Goal: Task Accomplishment & Management: Use online tool/utility

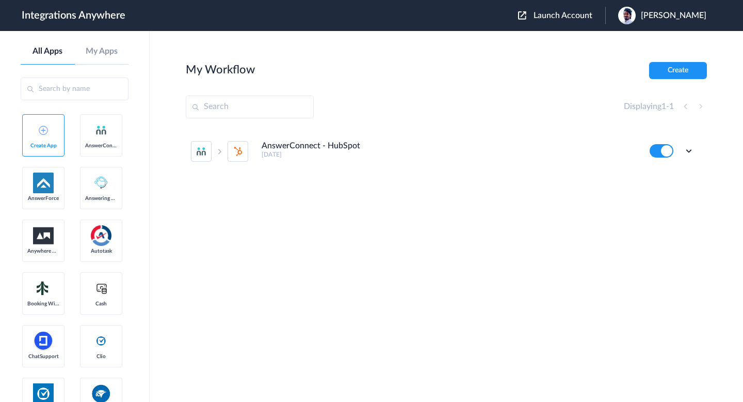
click at [541, 17] on button "Launch Account" at bounding box center [561, 16] width 87 height 10
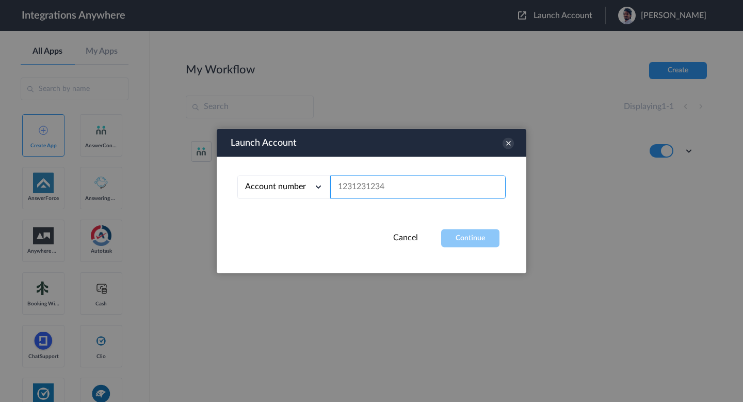
click at [348, 182] on input "text" at bounding box center [418, 187] width 176 height 23
paste input "2134633359"
type input "2134633359"
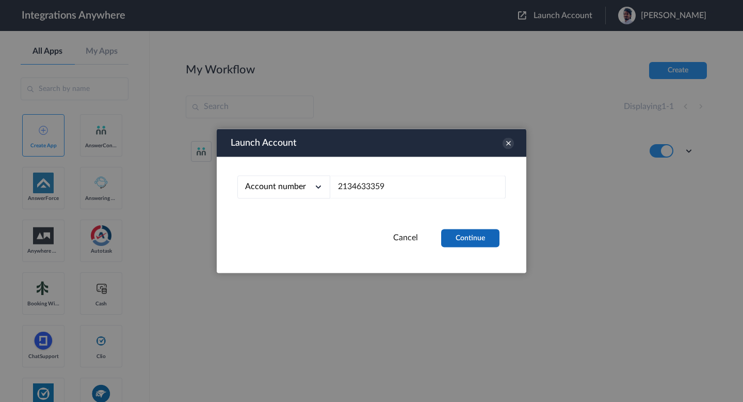
click at [478, 245] on button "Continue" at bounding box center [470, 238] width 58 height 18
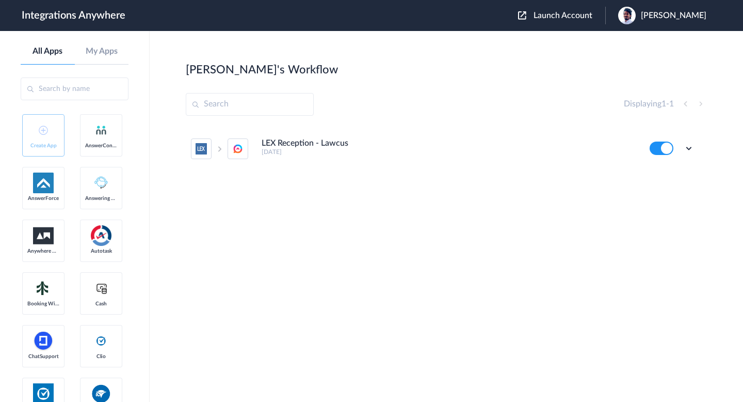
click at [667, 151] on button at bounding box center [662, 147] width 24 height 13
click at [260, 151] on li "LEX Reception - Lawcus 7 days ago Edit Task history Delete" at bounding box center [442, 148] width 503 height 45
click at [692, 148] on icon at bounding box center [689, 148] width 10 height 10
click at [670, 187] on link "Task history" at bounding box center [660, 190] width 50 height 7
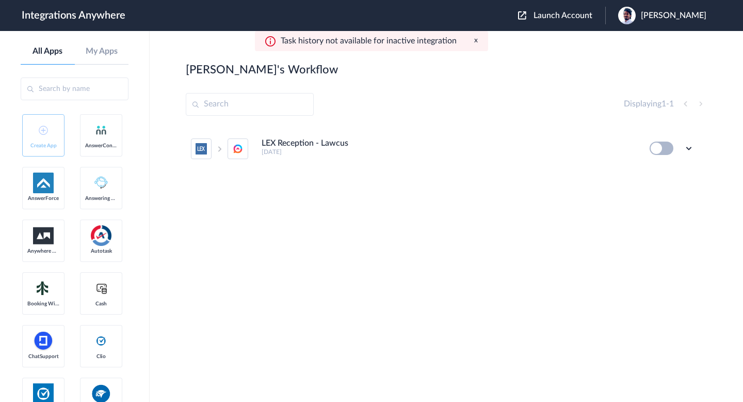
click at [657, 152] on button at bounding box center [662, 147] width 24 height 13
click at [660, 151] on button at bounding box center [662, 147] width 24 height 13
click at [641, 144] on li "LEX Reception - Lawcus 7 days ago Edit Task history Delete" at bounding box center [442, 148] width 503 height 45
click at [660, 146] on button at bounding box center [662, 147] width 24 height 13
click at [681, 146] on div "Edit Task history Delete" at bounding box center [672, 147] width 44 height 13
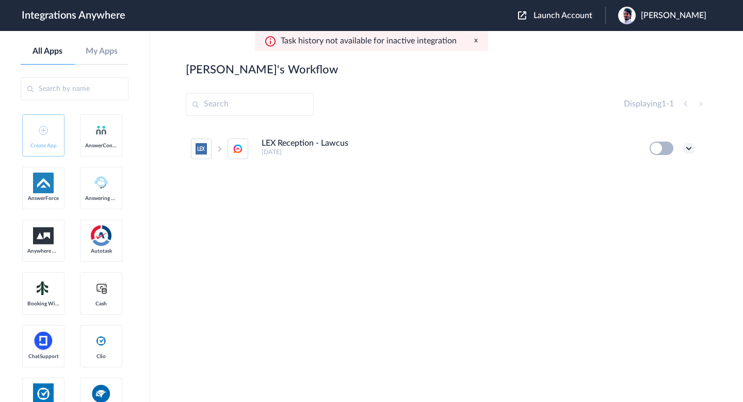
click at [687, 148] on icon at bounding box center [689, 148] width 10 height 10
click at [630, 176] on li "Edit" at bounding box center [660, 172] width 67 height 19
click at [660, 147] on button at bounding box center [662, 147] width 24 height 13
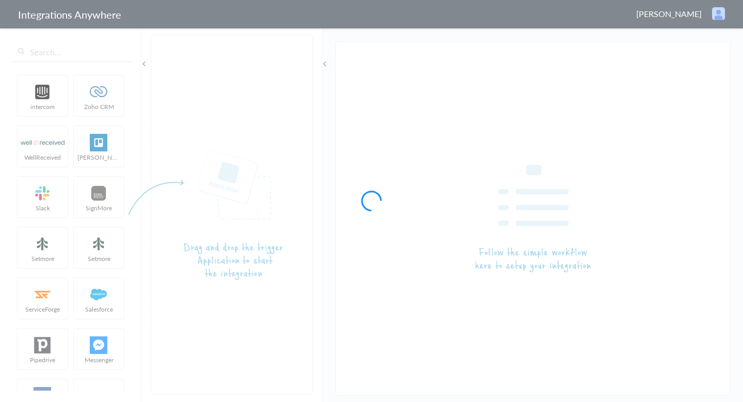
type input "LEX Reception - Lawcus"
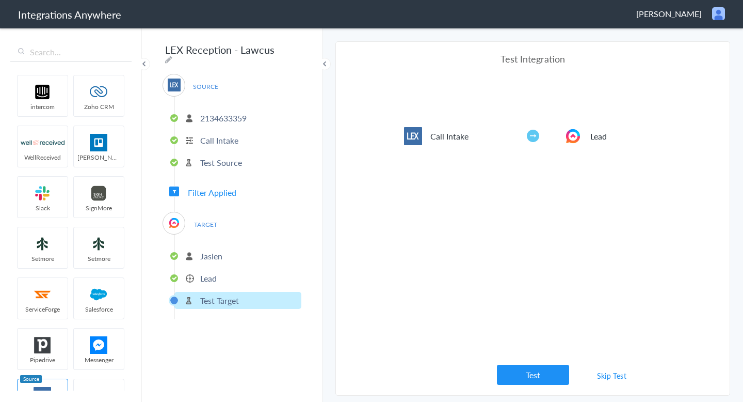
click at [209, 109] on li "2134633359" at bounding box center [238, 117] width 127 height 17
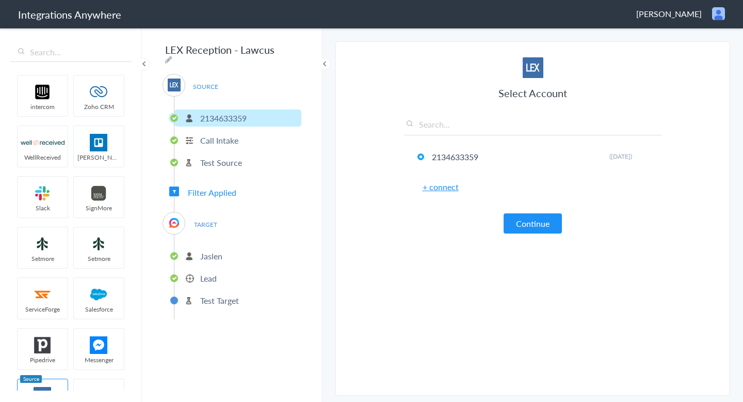
click at [213, 144] on li "Call Intake" at bounding box center [238, 140] width 127 height 17
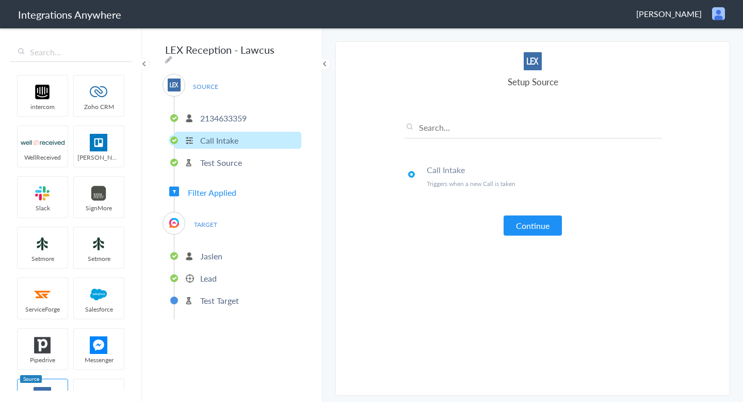
click at [217, 156] on p "Test Source" at bounding box center [221, 162] width 42 height 12
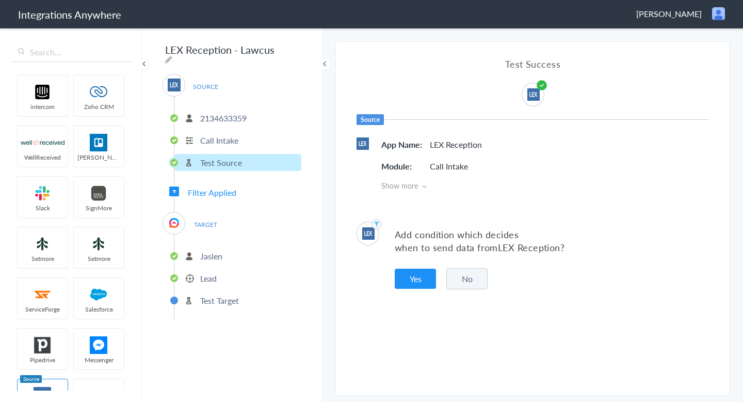
click at [241, 132] on li "Call Intake" at bounding box center [238, 140] width 127 height 17
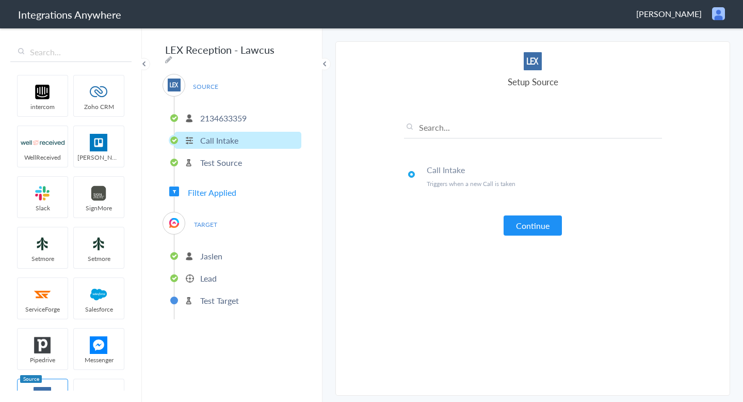
click at [242, 145] on ul "2134633359 Call Intake Test Source" at bounding box center [238, 139] width 128 height 85
click at [242, 156] on p "Test Source" at bounding box center [221, 162] width 42 height 12
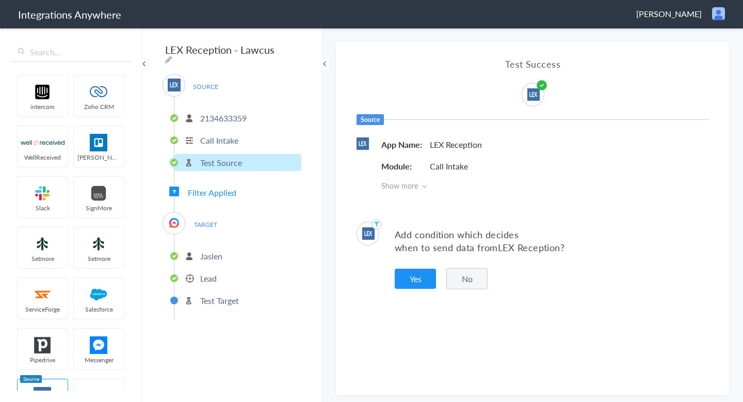
click at [228, 192] on span "Filter Applied" at bounding box center [212, 192] width 49 height 12
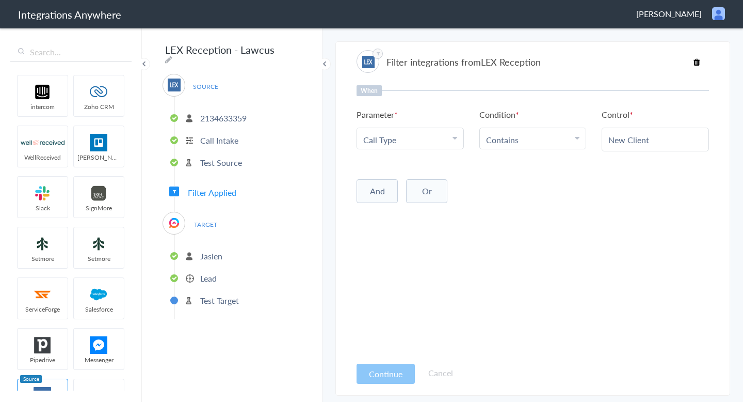
click at [214, 250] on p "Jaslen" at bounding box center [211, 256] width 22 height 12
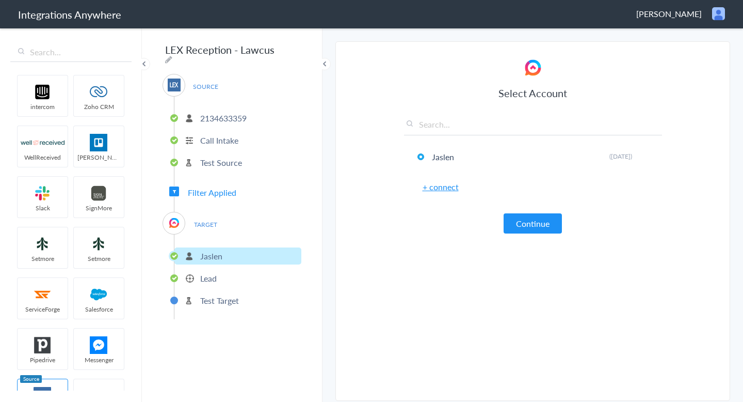
click at [204, 273] on p "Lead" at bounding box center [208, 278] width 17 height 12
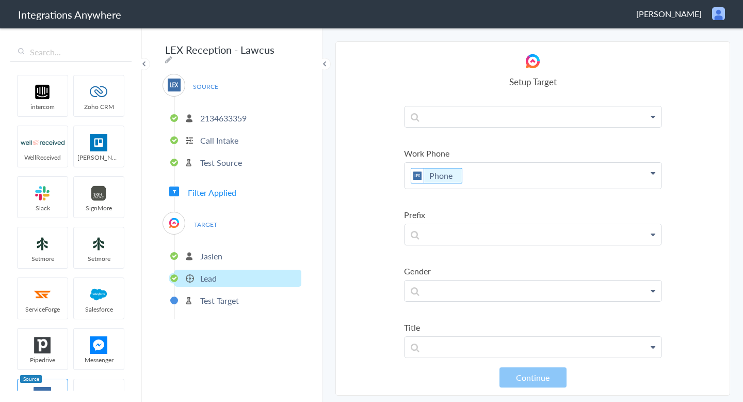
scroll to position [340, 0]
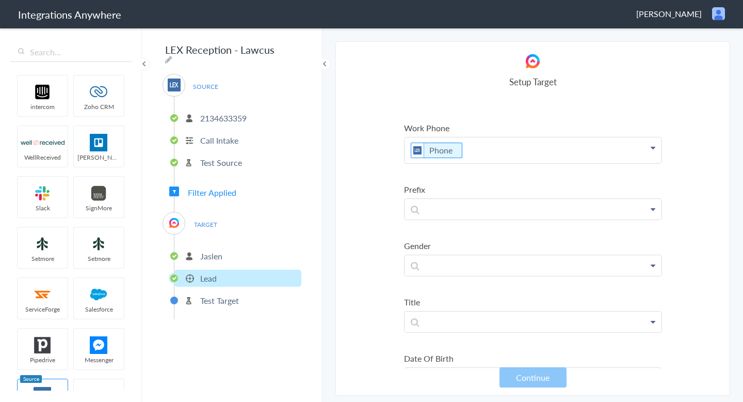
click at [265, 295] on li "Test Target" at bounding box center [238, 300] width 127 height 17
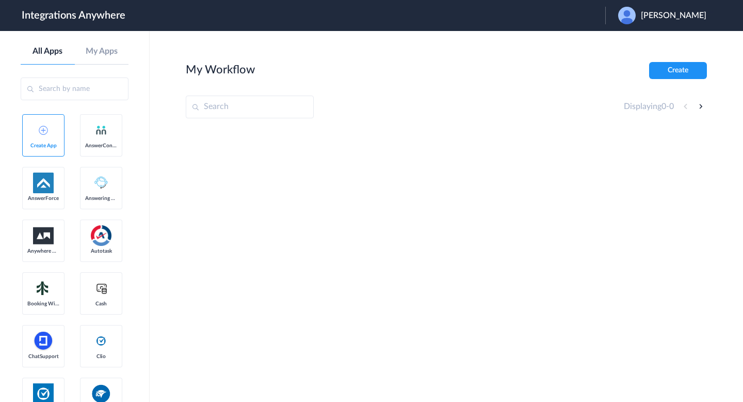
click at [663, 15] on span "[PERSON_NAME]" at bounding box center [674, 16] width 66 height 10
click at [649, 46] on li "Logout" at bounding box center [662, 42] width 112 height 19
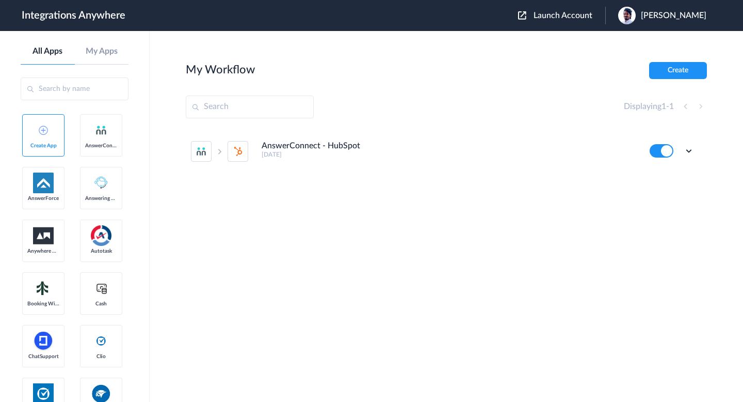
click at [569, 22] on div "Launch Account Dharani Dharan My Account Logout" at bounding box center [617, 16] width 199 height 18
click at [570, 20] on div "Launch Account Dharani Dharan My Account Logout" at bounding box center [617, 16] width 199 height 18
click at [563, 17] on span "Launch Account" at bounding box center [563, 15] width 59 height 8
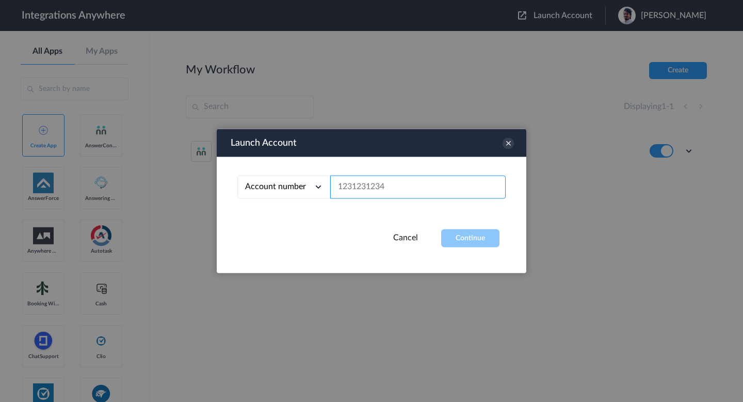
click at [424, 177] on input "text" at bounding box center [418, 187] width 176 height 23
paste input "2134633359"
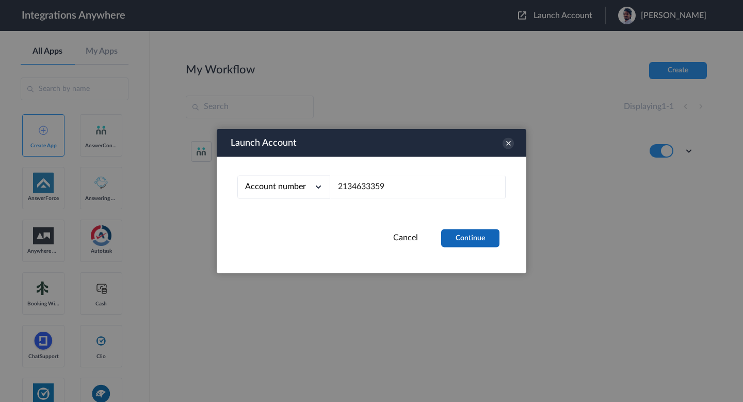
click at [451, 230] on button "Continue" at bounding box center [470, 238] width 58 height 18
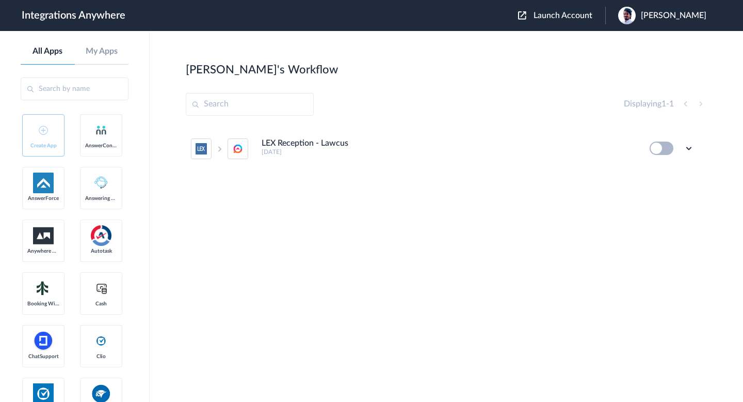
click at [661, 148] on button at bounding box center [662, 147] width 24 height 13
click at [657, 148] on button at bounding box center [662, 147] width 24 height 13
click at [655, 147] on button at bounding box center [662, 147] width 24 height 13
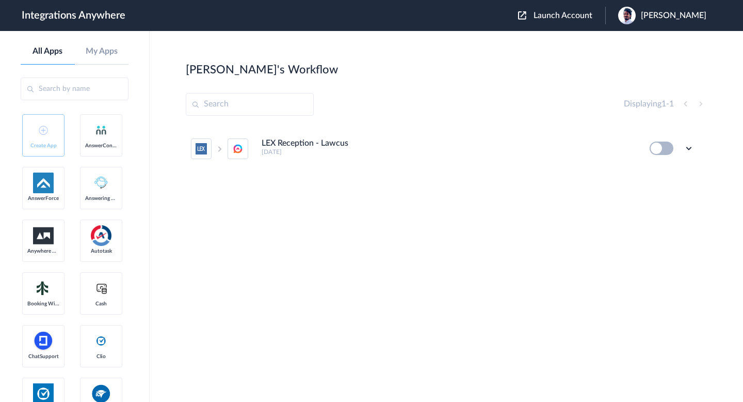
click at [657, 146] on button at bounding box center [662, 147] width 24 height 13
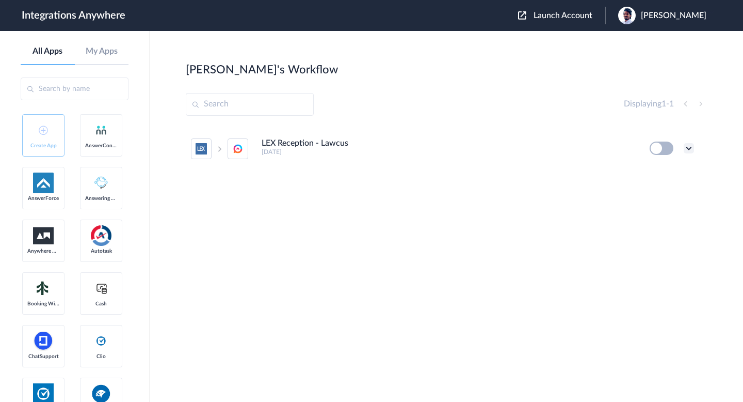
click at [686, 147] on icon at bounding box center [689, 148] width 10 height 10
click at [656, 190] on link "Task history" at bounding box center [660, 190] width 50 height 7
click at [665, 149] on button at bounding box center [662, 147] width 24 height 13
click at [661, 150] on button at bounding box center [662, 147] width 24 height 13
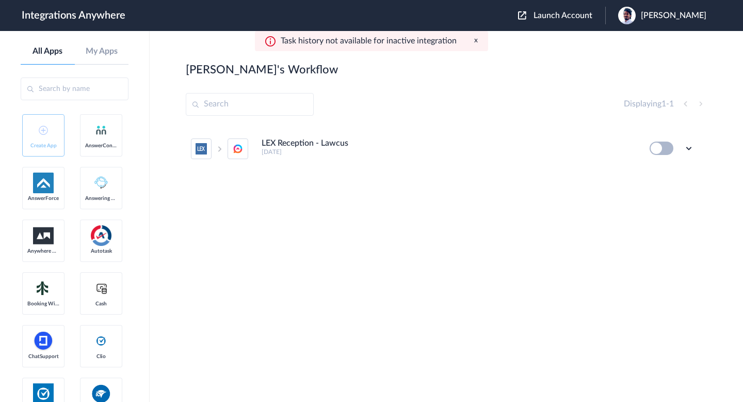
click at [658, 150] on button at bounding box center [662, 147] width 24 height 13
click at [568, 22] on div "Launch Account Dharani Dharan My Account Logout" at bounding box center [617, 16] width 199 height 18
click at [560, 19] on span "Launch Account" at bounding box center [563, 15] width 59 height 8
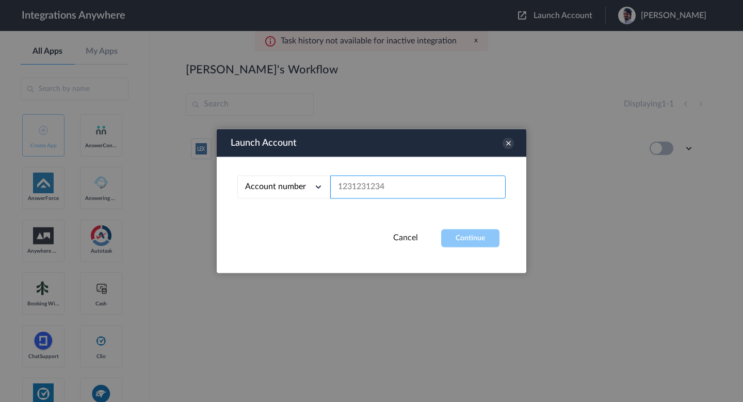
click at [410, 189] on input "text" at bounding box center [418, 187] width 176 height 23
paste input "2134633359"
type input "2134633359"
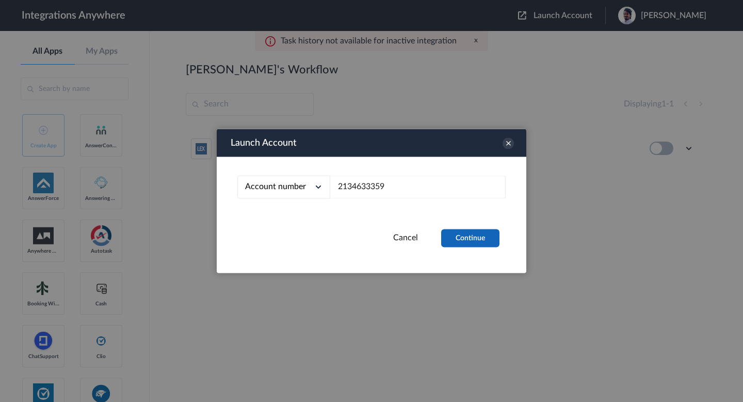
click at [464, 241] on button "Continue" at bounding box center [470, 238] width 58 height 18
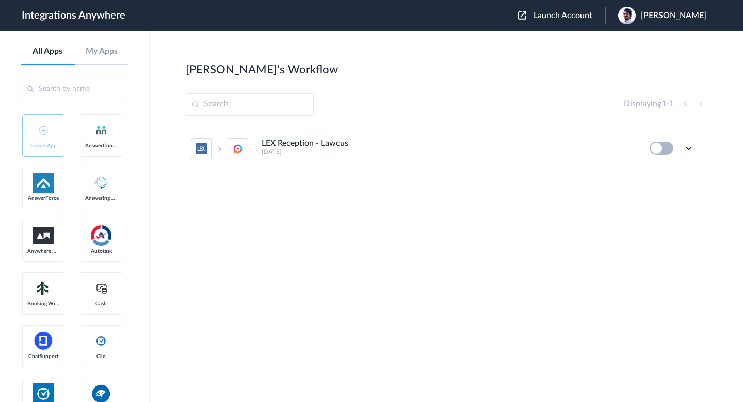
click at [689, 154] on div "Edit Task history Delete" at bounding box center [672, 147] width 44 height 13
click at [689, 153] on icon at bounding box center [689, 148] width 10 height 10
click at [653, 185] on li "Task history" at bounding box center [660, 191] width 67 height 19
click at [693, 150] on icon at bounding box center [689, 148] width 10 height 10
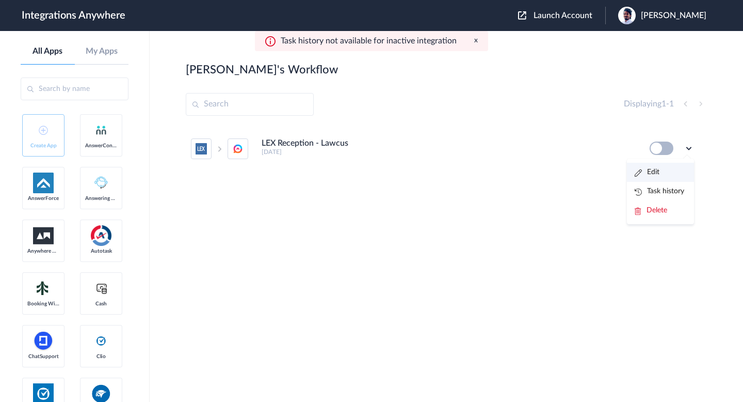
click at [668, 178] on li "Edit" at bounding box center [660, 172] width 67 height 19
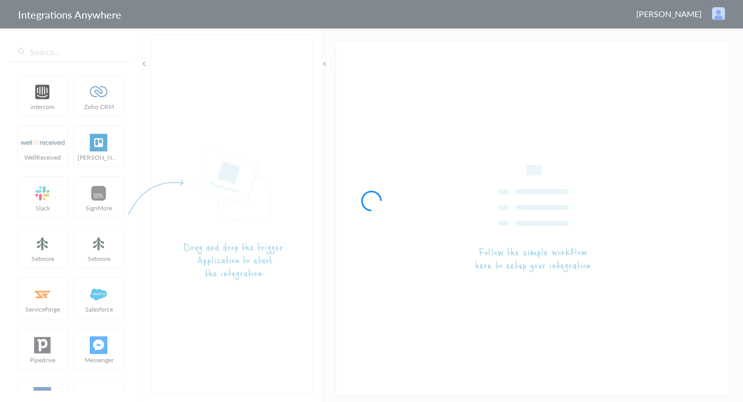
type input "LEX Reception - Lawcus"
